Goal: Check status: Check status

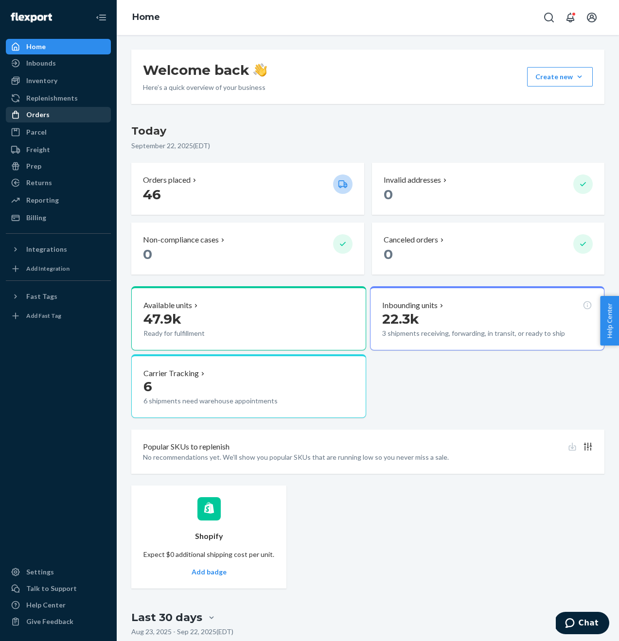
click at [35, 115] on div "Orders" at bounding box center [37, 115] width 23 height 10
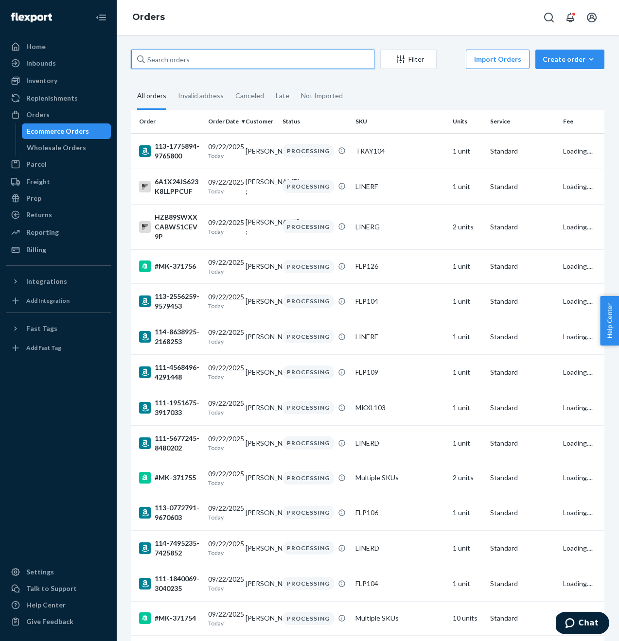
click at [191, 61] on input "text" at bounding box center [252, 59] width 243 height 19
paste input "E9RWSSEBH6QWB71SUE5G"
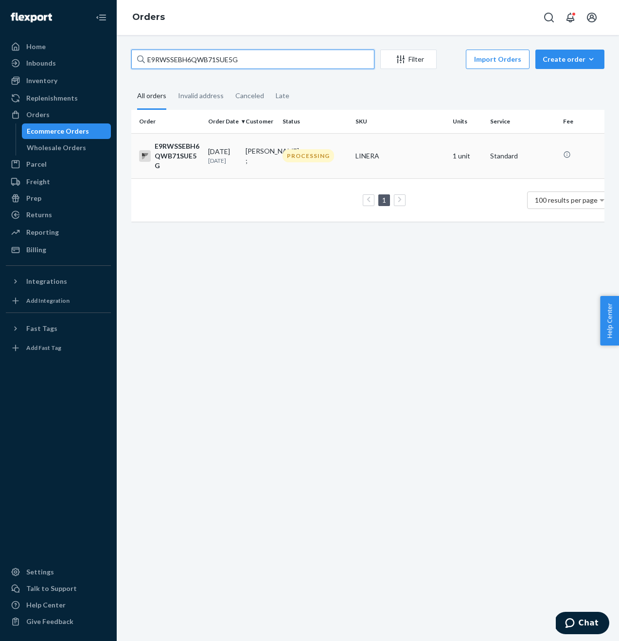
type input "E9RWSSEBH6QWB71SUE5G"
click at [173, 148] on div "E9RWSSEBH6QWB71SUE5G" at bounding box center [169, 155] width 61 height 29
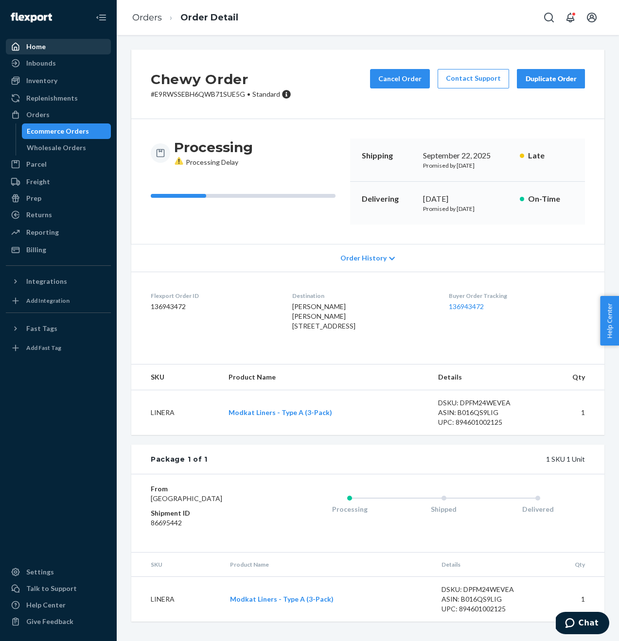
click at [27, 50] on div "Home" at bounding box center [35, 47] width 19 height 10
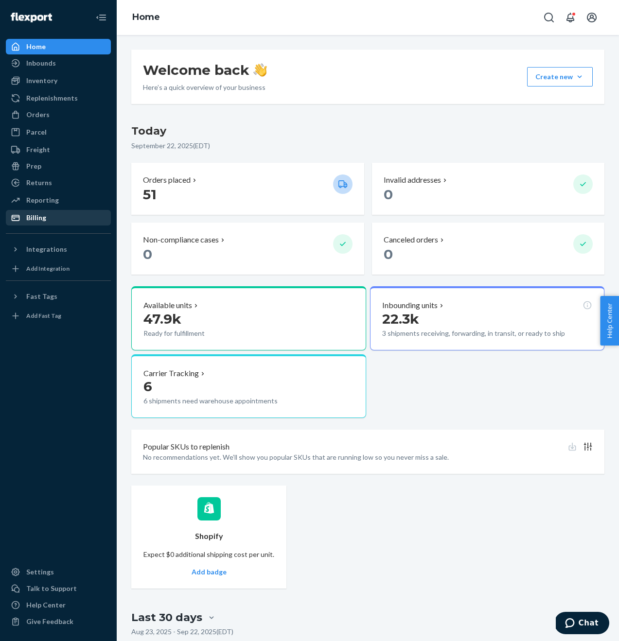
click at [37, 220] on div "Billing" at bounding box center [36, 218] width 20 height 10
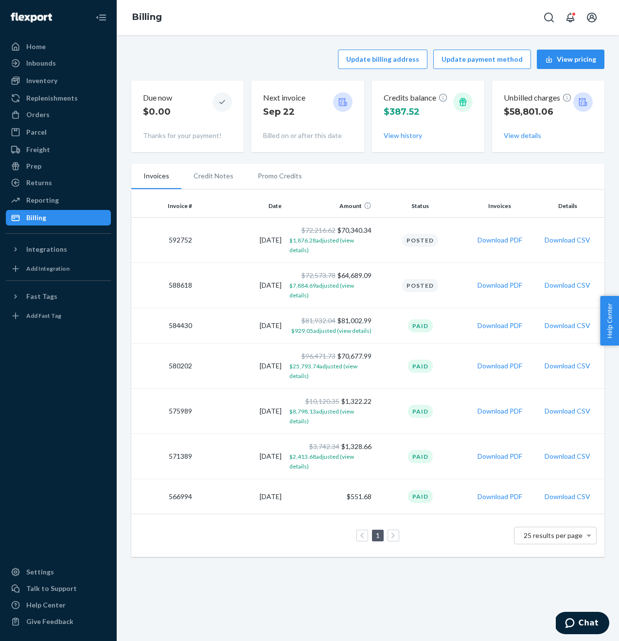
click at [398, 273] on td "Posted" at bounding box center [419, 285] width 89 height 45
click at [228, 81] on div "Due now $0.00 Thanks for your payment!" at bounding box center [187, 116] width 112 height 71
